Goal: Task Accomplishment & Management: Manage account settings

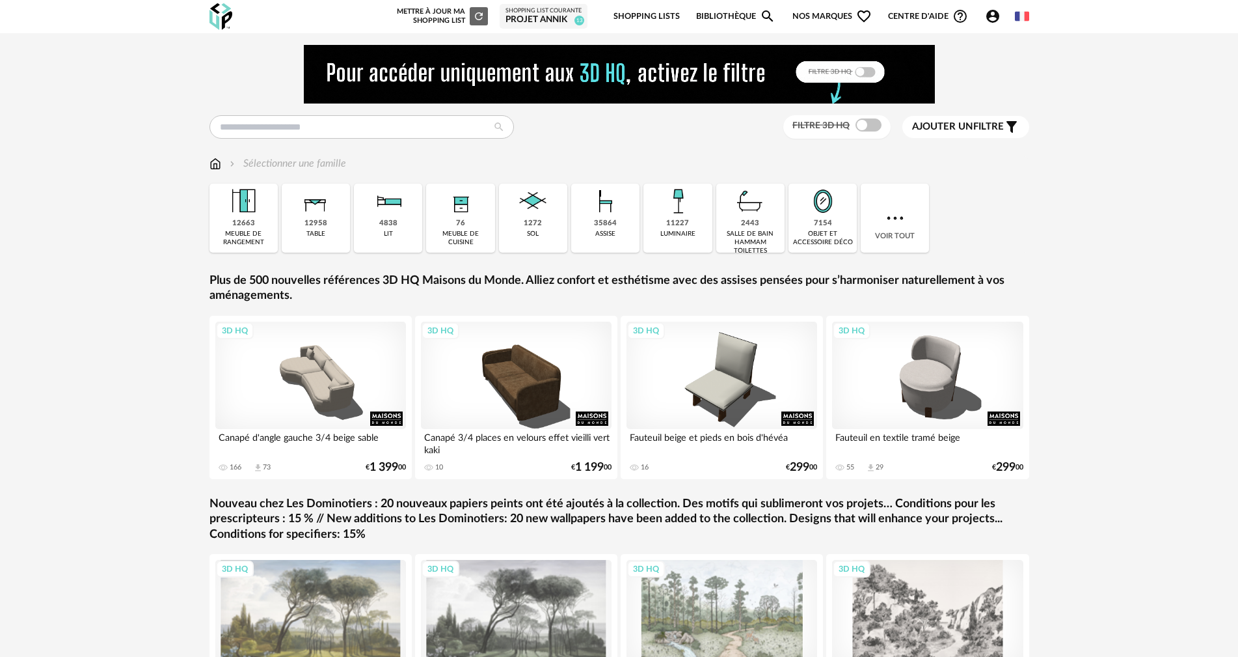
click at [563, 20] on div "Projet Annik" at bounding box center [544, 20] width 76 height 12
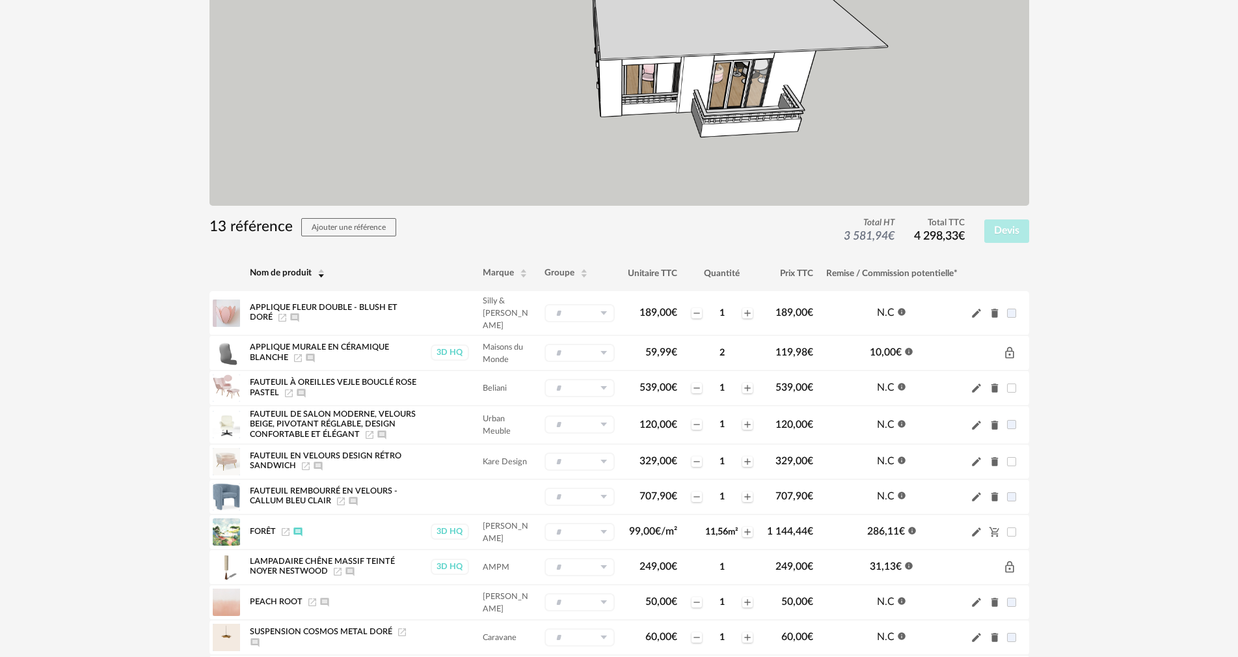
scroll to position [444, 0]
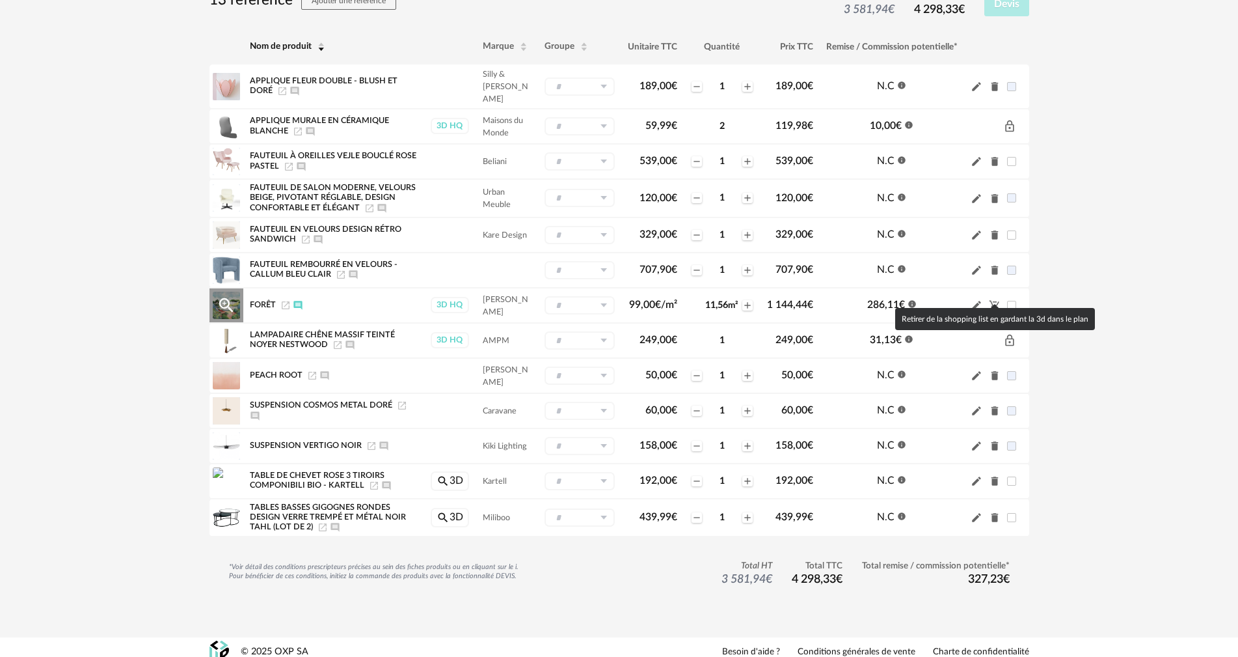
click at [1000, 299] on icon "Cart Minus icon" at bounding box center [995, 305] width 12 height 12
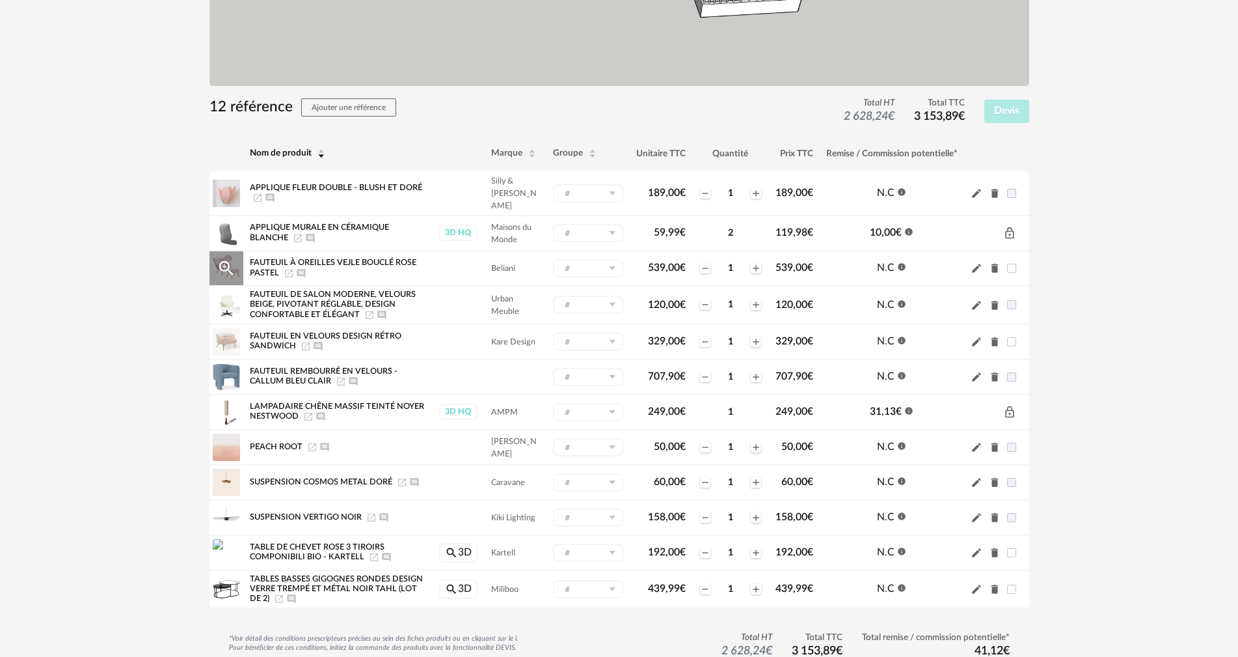
scroll to position [314, 0]
